Goal: Task Accomplishment & Management: Manage account settings

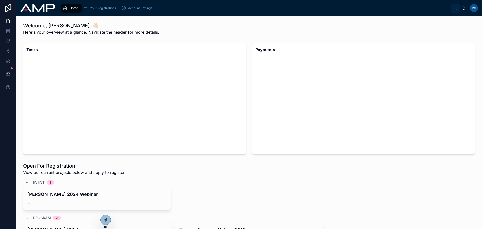
click at [137, 7] on span "Account Settings" at bounding box center [140, 8] width 24 height 4
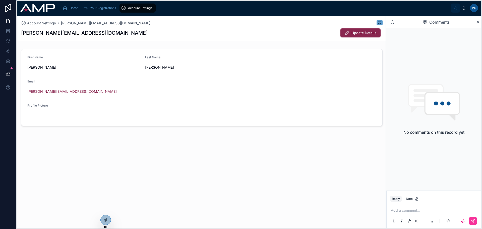
click at [105, 227] on icon at bounding box center [106, 227] width 4 height 4
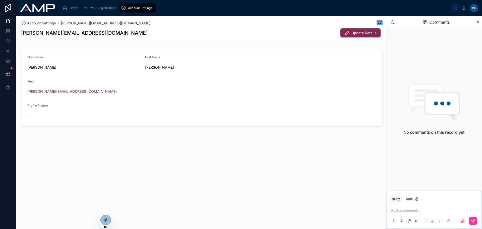
click at [68, 6] on div "Home" at bounding box center [71, 8] width 18 height 8
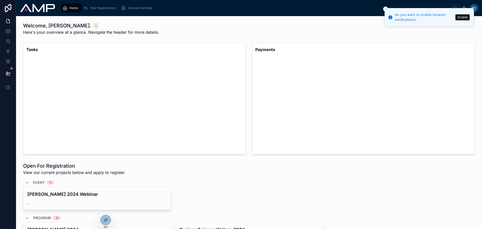
click at [385, 7] on button "Close toast" at bounding box center [385, 9] width 5 height 5
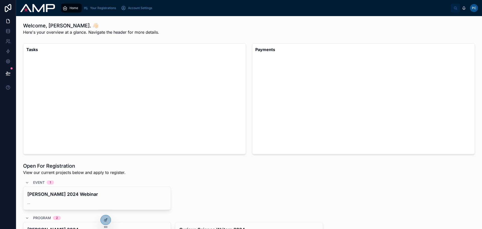
click at [28, 182] on icon at bounding box center [27, 182] width 4 height 4
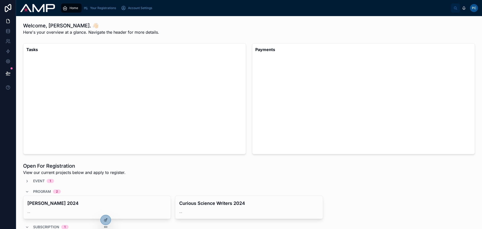
click at [27, 189] on span at bounding box center [27, 191] width 4 height 4
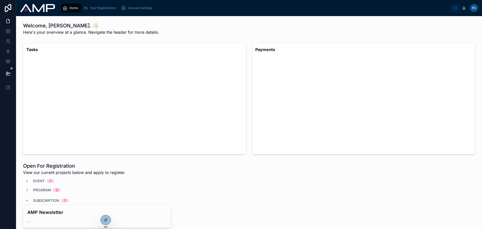
click at [27, 201] on icon at bounding box center [27, 200] width 4 height 4
click at [7, 60] on icon at bounding box center [8, 61] width 5 height 5
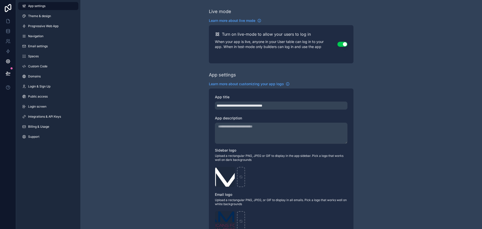
click at [39, 15] on span "Theme & design" at bounding box center [39, 16] width 23 height 4
